Goal: Information Seeking & Learning: Learn about a topic

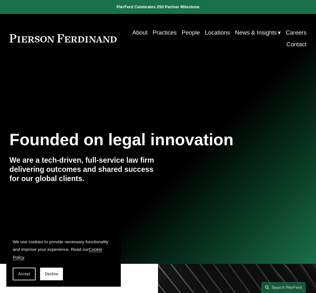
click at [220, 169] on div "Founded on legal innovation We are a tech-driven, full-service law firm deliver…" at bounding box center [158, 163] width 316 height 66
click at [190, 34] on link "People" at bounding box center [191, 33] width 18 height 12
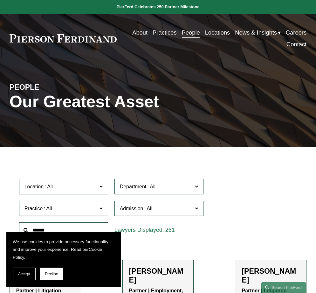
scroll to position [127, 0]
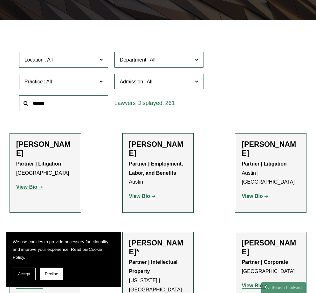
click at [102, 82] on span at bounding box center [100, 81] width 3 height 8
click at [0, 0] on link "Bankruptcy, Financial Restructuring, and Reorganization" at bounding box center [0, 0] width 0 height 0
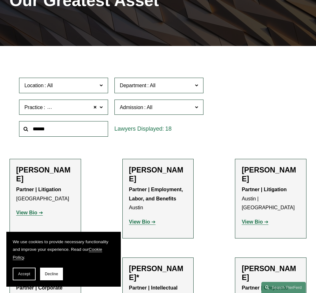
scroll to position [79, 0]
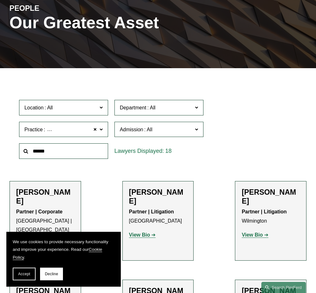
click at [141, 153] on div "18" at bounding box center [158, 152] width 89 height 16
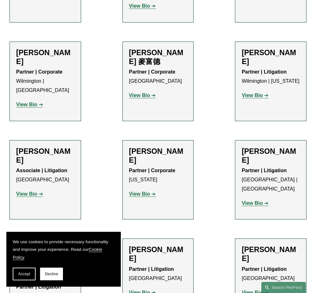
scroll to position [619, 0]
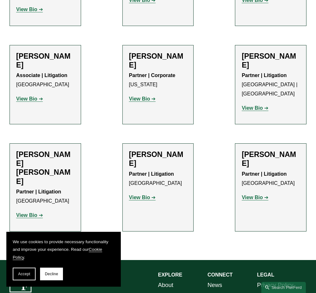
click at [259, 195] on strong "View Bio" at bounding box center [251, 197] width 21 height 5
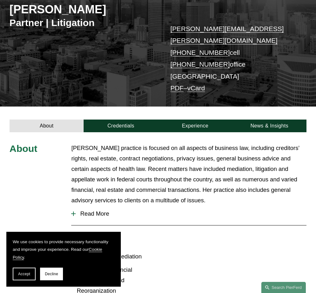
scroll to position [158, 0]
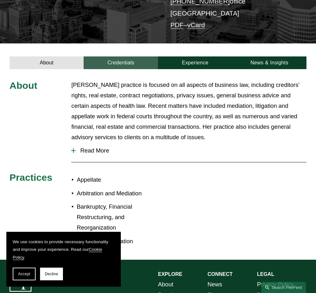
click at [131, 57] on link "Credentials" at bounding box center [121, 63] width 74 height 13
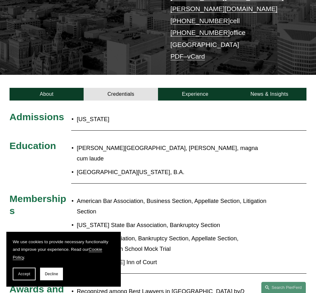
scroll to position [32, 0]
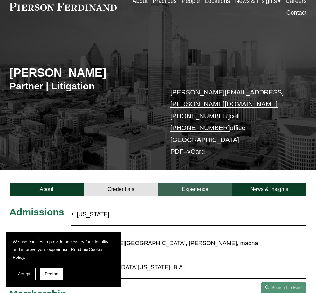
click at [203, 183] on link "Experience" at bounding box center [195, 189] width 74 height 13
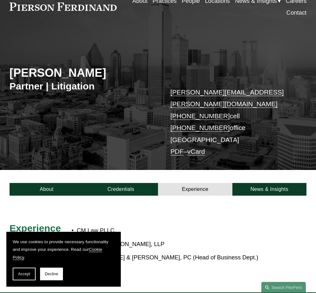
scroll to position [127, 0]
